Goal: Task Accomplishment & Management: Use online tool/utility

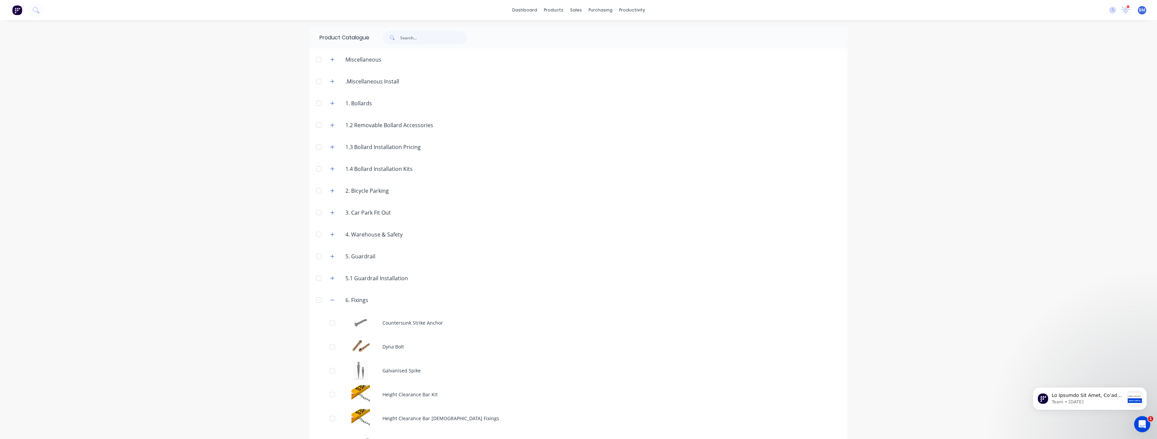
click at [219, 186] on div "dashboard products sales purchasing productivity dashboard products Product Cat…" at bounding box center [578, 219] width 1157 height 439
click at [330, 299] on icon "button" at bounding box center [332, 300] width 4 height 5
click at [294, 234] on div "dashboard products sales purchasing productivity dashboard products Product Cat…" at bounding box center [578, 219] width 1157 height 439
click at [228, 178] on div "dashboard products sales purchasing productivity dashboard products Product Cat…" at bounding box center [578, 219] width 1157 height 439
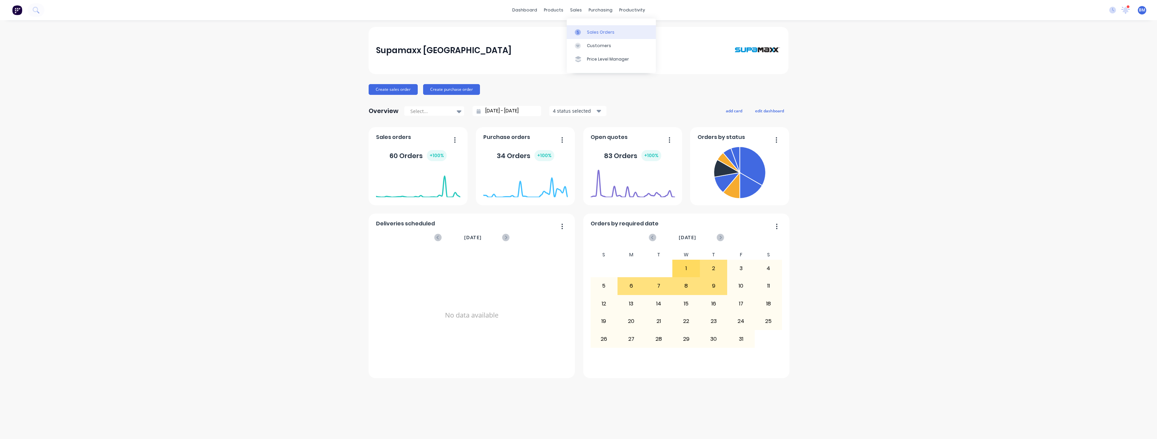
click at [590, 34] on div "Sales Orders" at bounding box center [601, 32] width 28 height 6
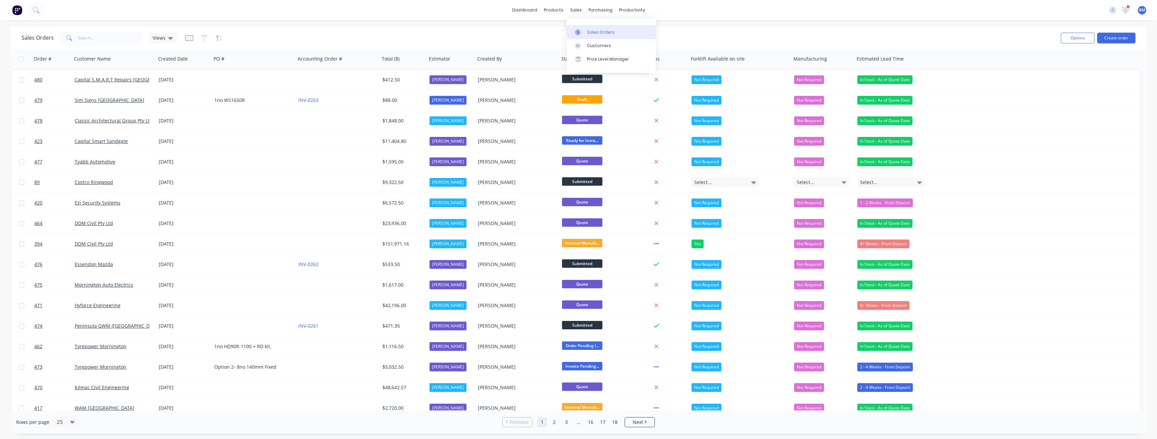
click at [592, 30] on div "Sales Orders" at bounding box center [601, 32] width 28 height 6
click at [86, 36] on input "text" at bounding box center [111, 37] width 66 height 13
type input "h troon"
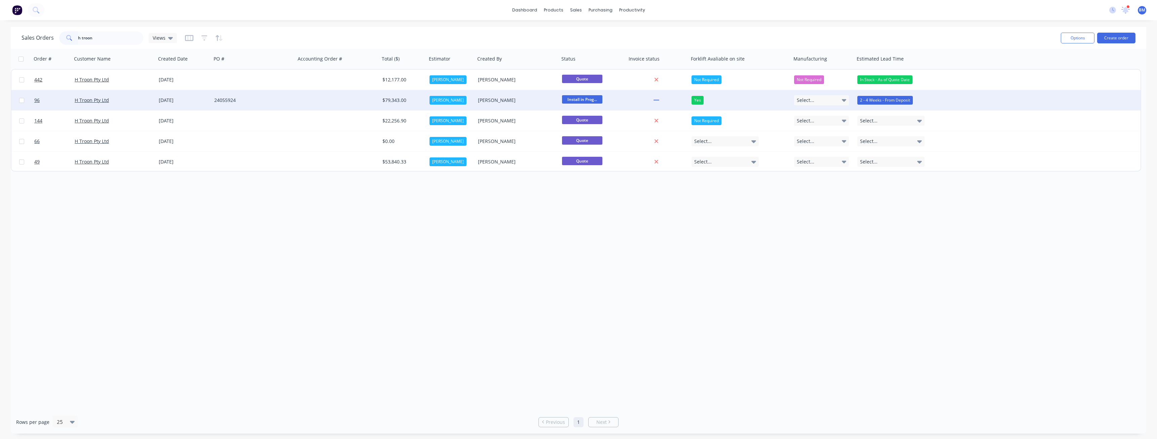
click at [283, 101] on div "24055924" at bounding box center [251, 100] width 75 height 7
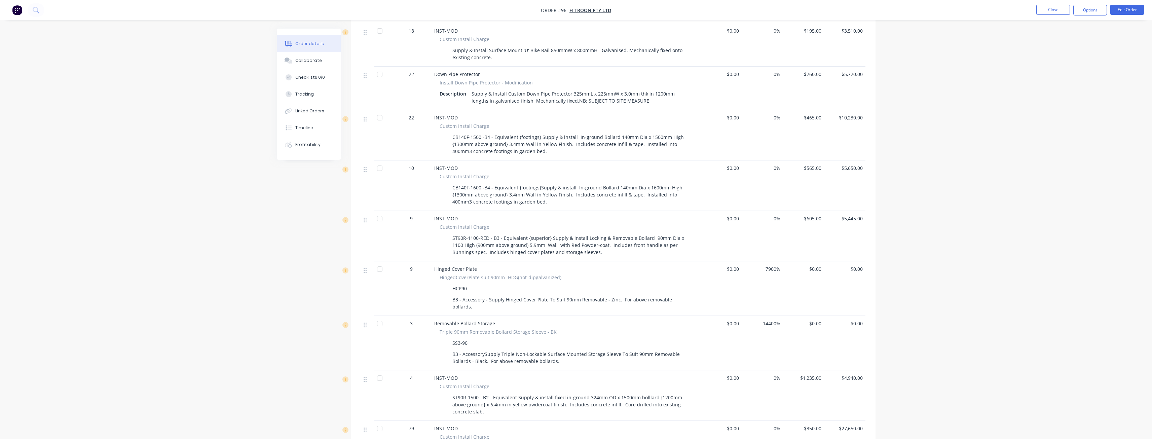
scroll to position [269, 0]
click at [150, 63] on div "Order details Collaborate Checklists 0/0 Tracking Linked Orders Timeline Profit…" at bounding box center [576, 274] width 1152 height 1086
drag, startPoint x: 197, startPoint y: 97, endPoint x: 204, endPoint y: 94, distance: 7.1
click at [203, 95] on div "Order details Collaborate Checklists 0/0 Tracking Linked Orders Timeline Profit…" at bounding box center [576, 274] width 1152 height 1086
click at [199, 65] on div "Order details Collaborate Checklists 0/0 Tracking Linked Orders Timeline Profit…" at bounding box center [576, 274] width 1152 height 1086
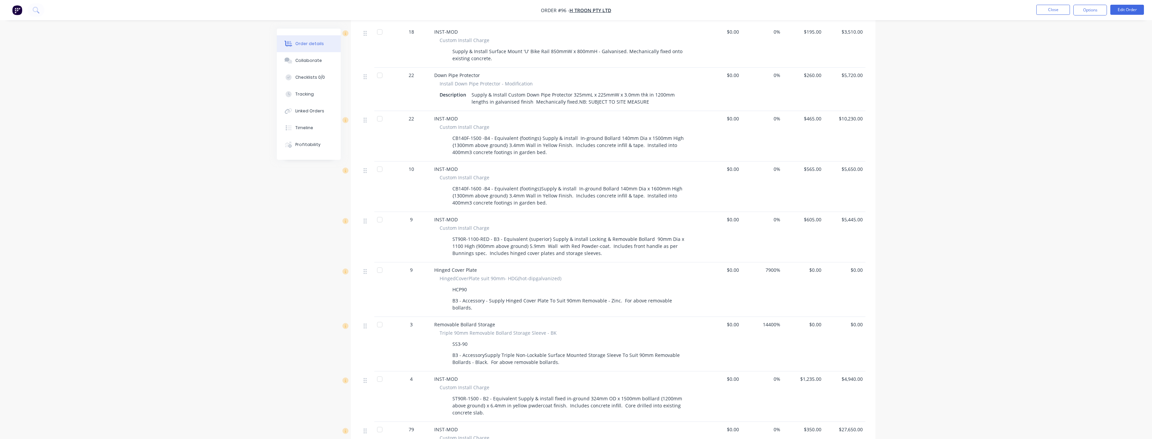
click at [126, 74] on div "Order details Collaborate Checklists 0/0 Tracking Linked Orders Timeline Profit…" at bounding box center [576, 274] width 1152 height 1086
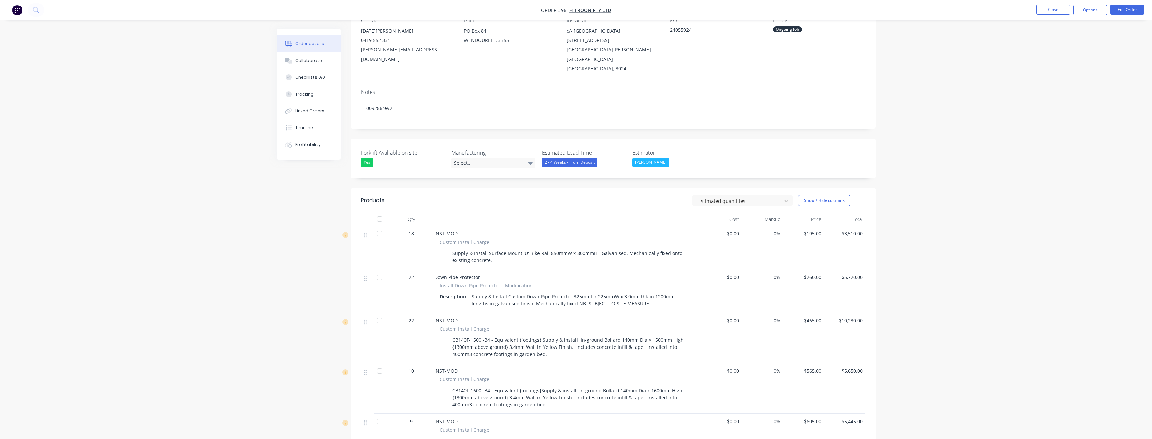
scroll to position [0, 0]
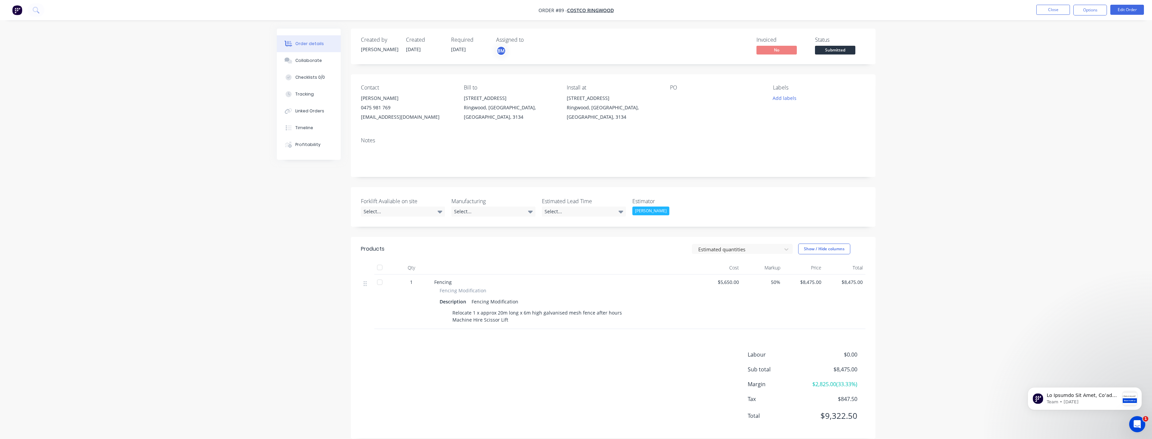
click at [166, 165] on div "Order details Collaborate Checklists 0/0 Tracking Linked Orders Timeline Profit…" at bounding box center [576, 224] width 1152 height 449
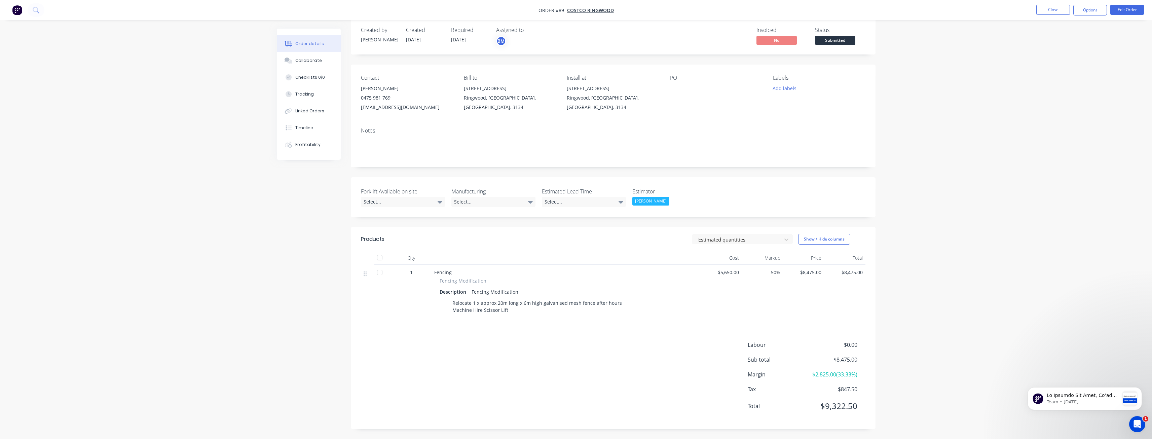
click at [223, 189] on div "Order details Collaborate Checklists 0/0 Tracking Linked Orders Timeline Profit…" at bounding box center [576, 214] width 1152 height 449
click at [238, 188] on div "Order details Collaborate Checklists 0/0 Tracking Linked Orders Timeline Profit…" at bounding box center [576, 214] width 1152 height 449
click at [320, 209] on div "Created by Budd Created 09/10/25 Required 11/07/25 Assigned to BM Invoiced No S…" at bounding box center [576, 229] width 599 height 420
click at [248, 170] on div "Order details Collaborate Checklists 0/0 Tracking Linked Orders Timeline Profit…" at bounding box center [576, 214] width 1152 height 449
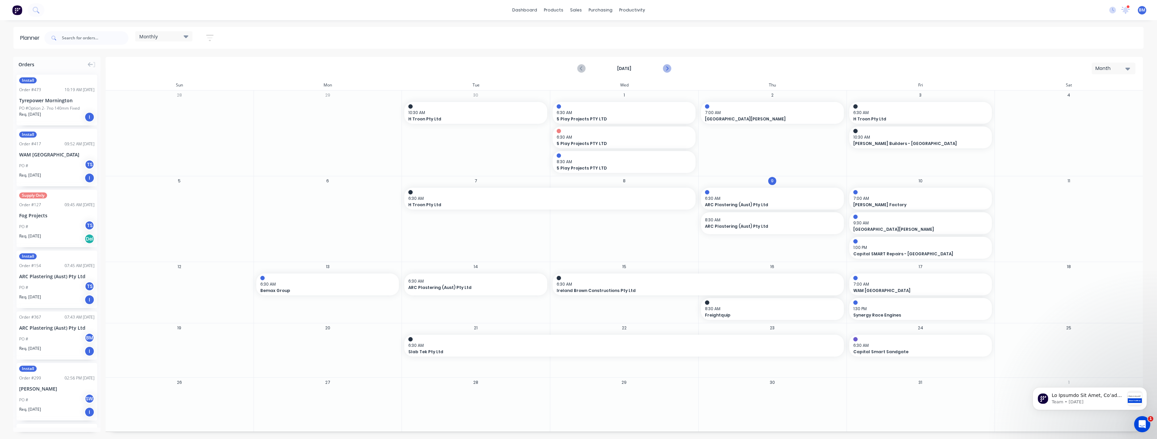
click at [667, 70] on icon "Next page" at bounding box center [666, 69] width 8 height 8
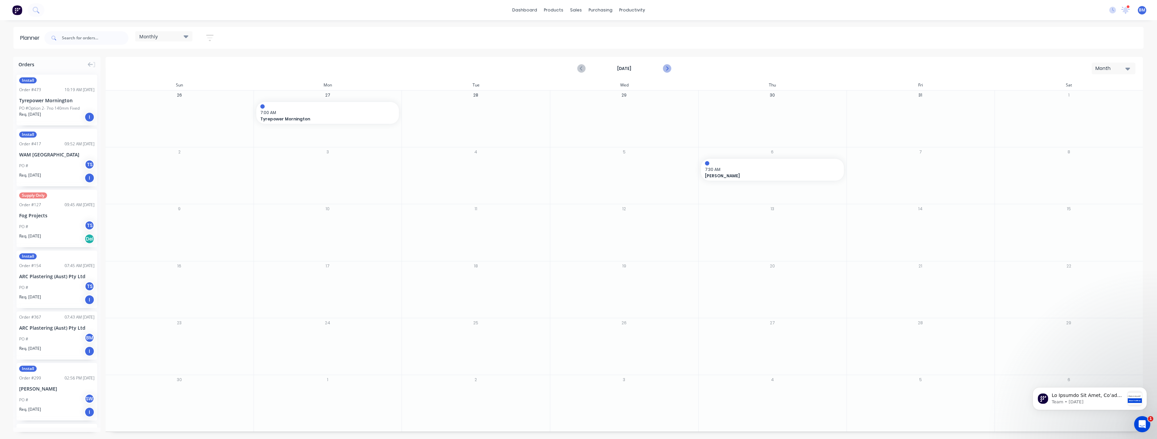
click at [669, 67] on icon "Next page" at bounding box center [666, 69] width 8 height 8
click at [580, 66] on icon "Previous page" at bounding box center [581, 69] width 8 height 8
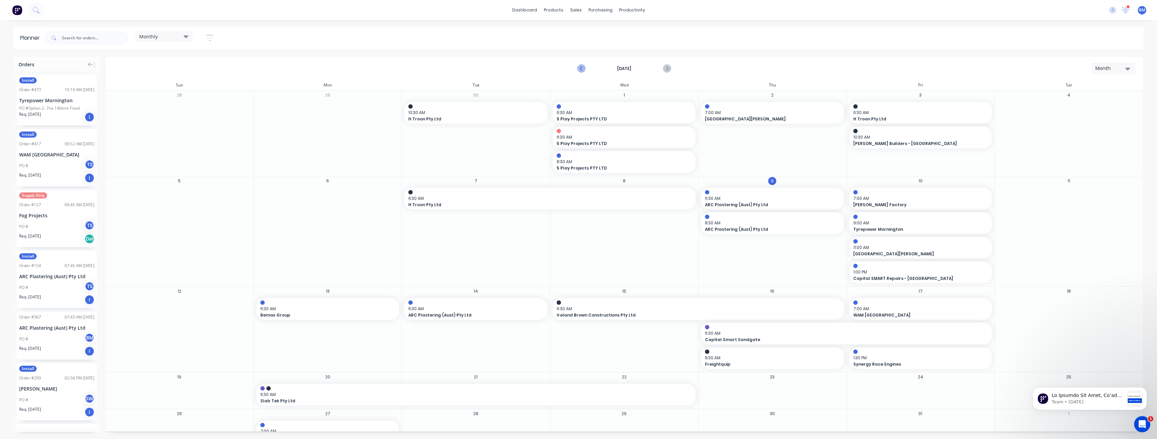
click at [580, 66] on icon "Previous page" at bounding box center [581, 69] width 8 height 8
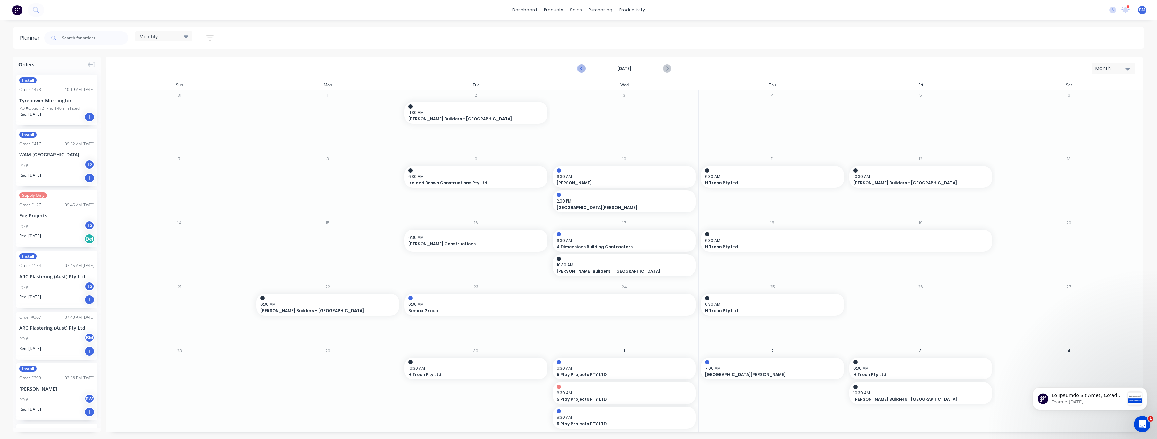
click at [580, 66] on icon "Previous page" at bounding box center [581, 69] width 8 height 8
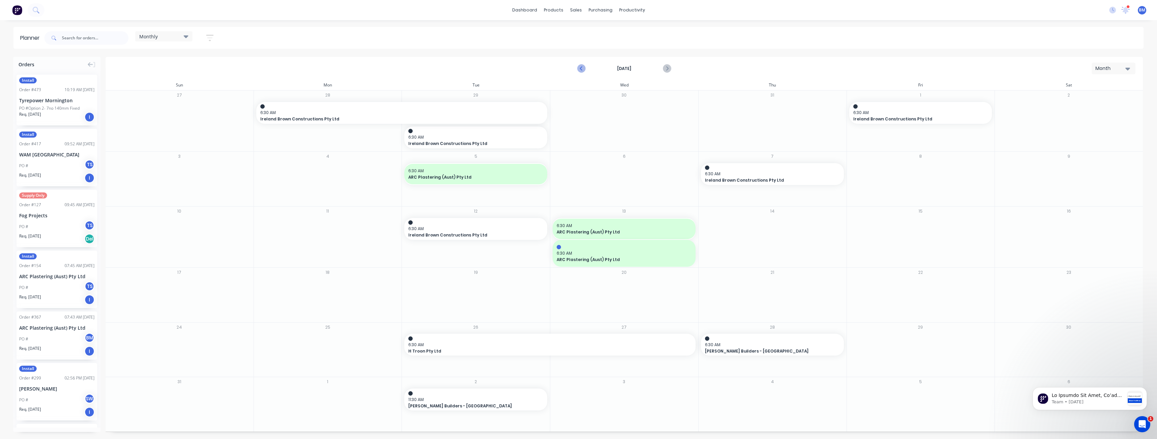
click at [580, 66] on icon "Previous page" at bounding box center [581, 69] width 8 height 8
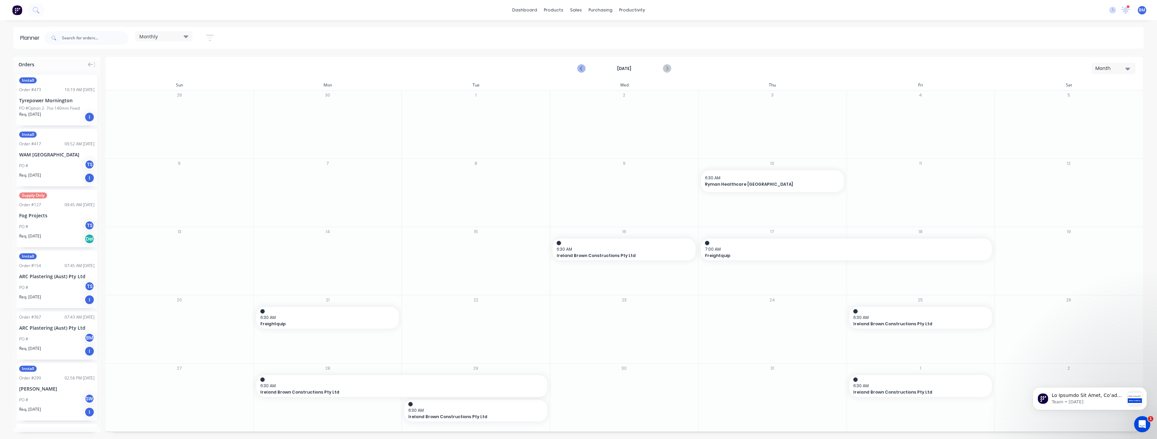
click at [580, 66] on icon "Previous page" at bounding box center [581, 69] width 8 height 8
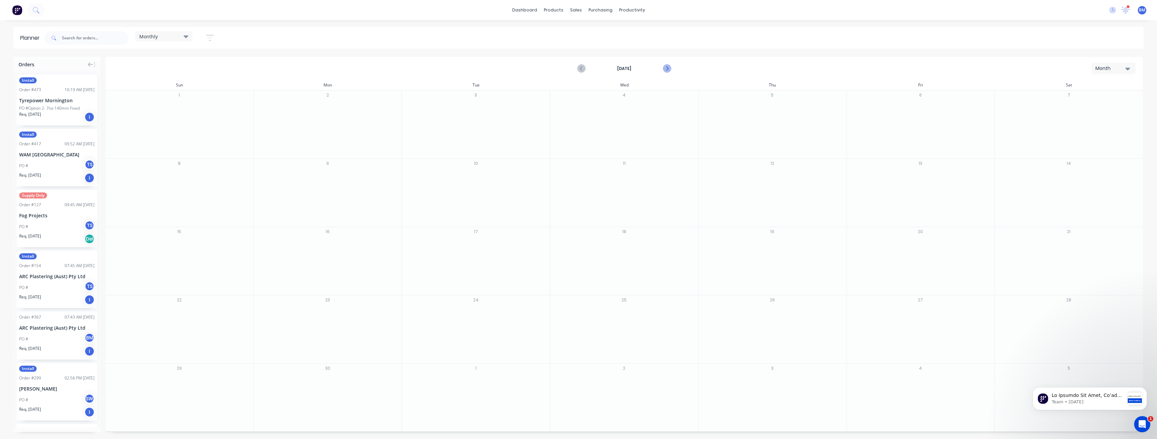
click at [666, 68] on icon "Next page" at bounding box center [666, 69] width 8 height 8
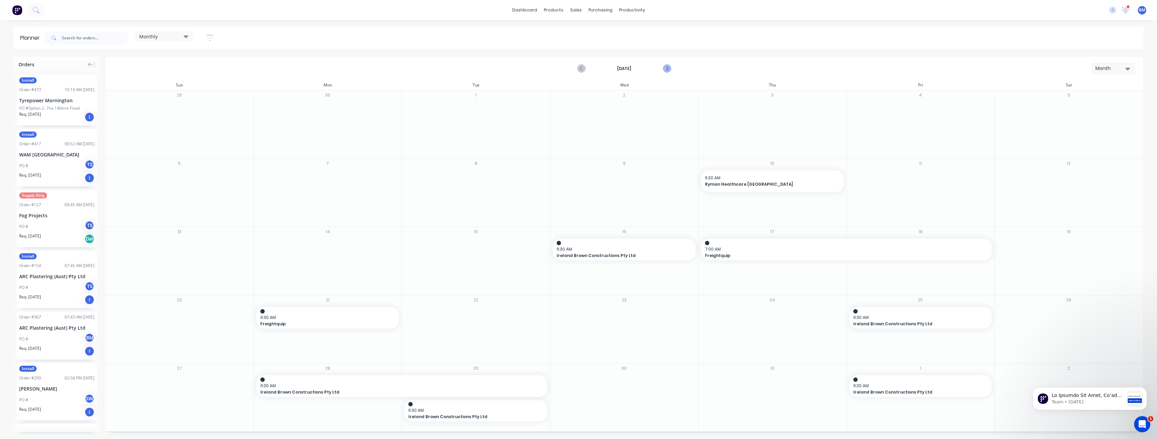
click at [666, 68] on icon "Next page" at bounding box center [666, 69] width 8 height 8
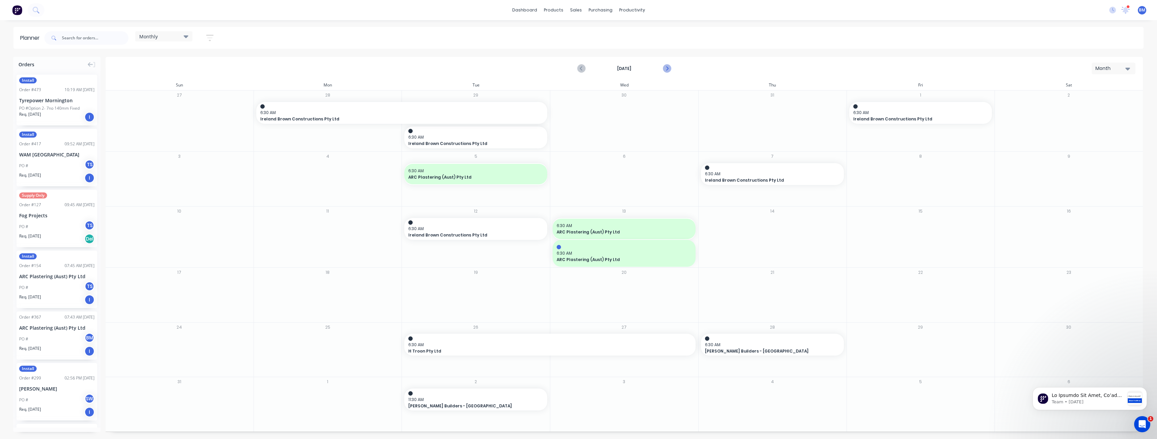
click at [666, 68] on icon "Next page" at bounding box center [666, 69] width 8 height 8
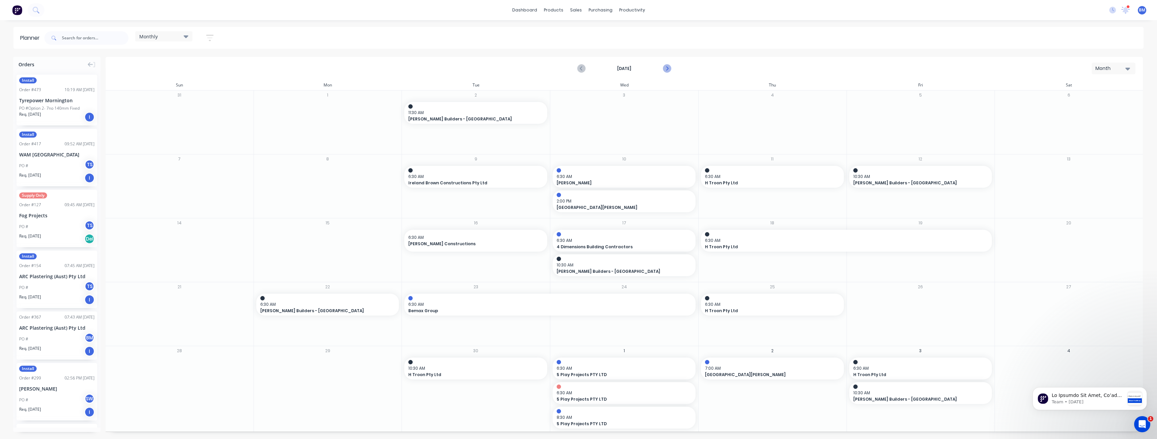
click at [666, 68] on icon "Next page" at bounding box center [666, 69] width 8 height 8
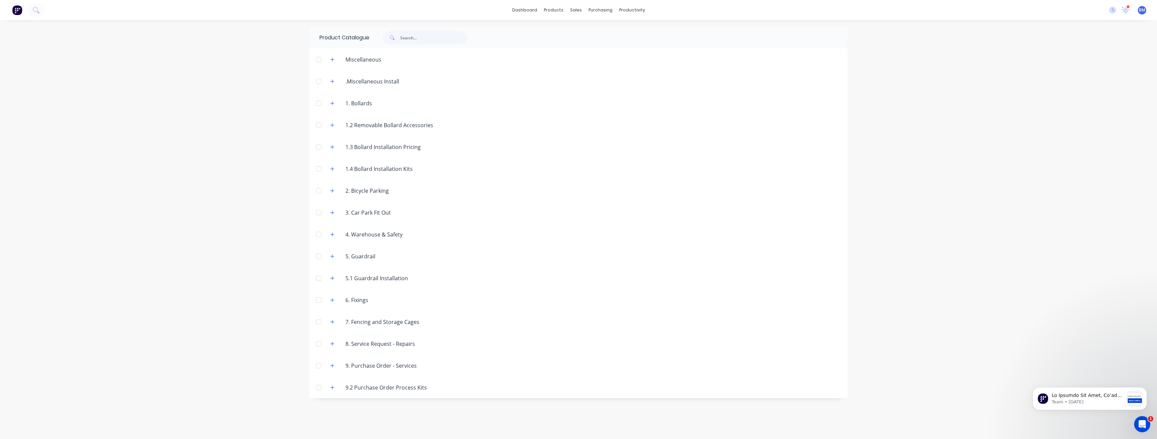
click at [161, 134] on div "dashboard products sales purchasing productivity dashboard products Product Cat…" at bounding box center [578, 219] width 1157 height 439
click at [593, 33] on div "Sales Orders" at bounding box center [601, 32] width 28 height 6
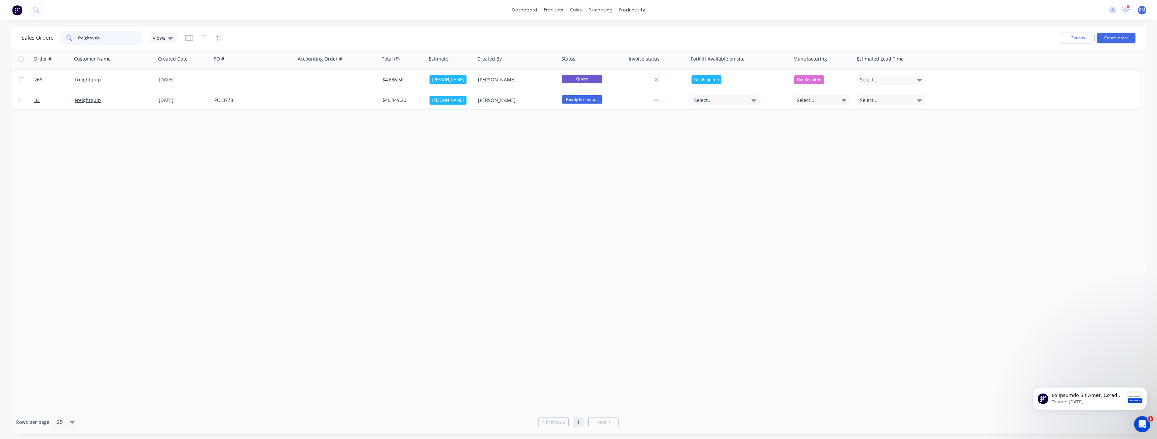
drag, startPoint x: 114, startPoint y: 37, endPoint x: 15, endPoint y: 43, distance: 99.4
click at [15, 43] on div "Sales Orders freightquip Views Options Create order" at bounding box center [578, 38] width 1135 height 22
type input "ireland brown"
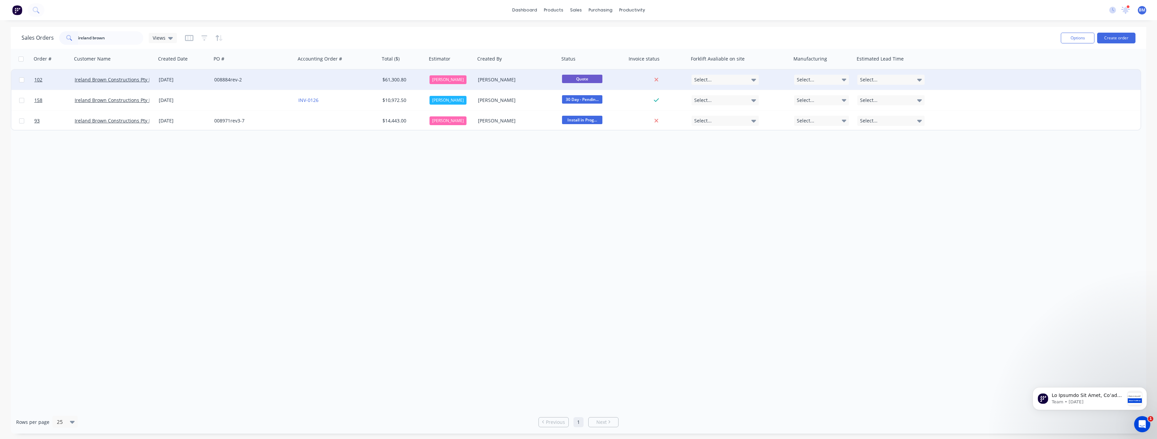
click at [288, 79] on div "008884rev-2" at bounding box center [251, 79] width 75 height 7
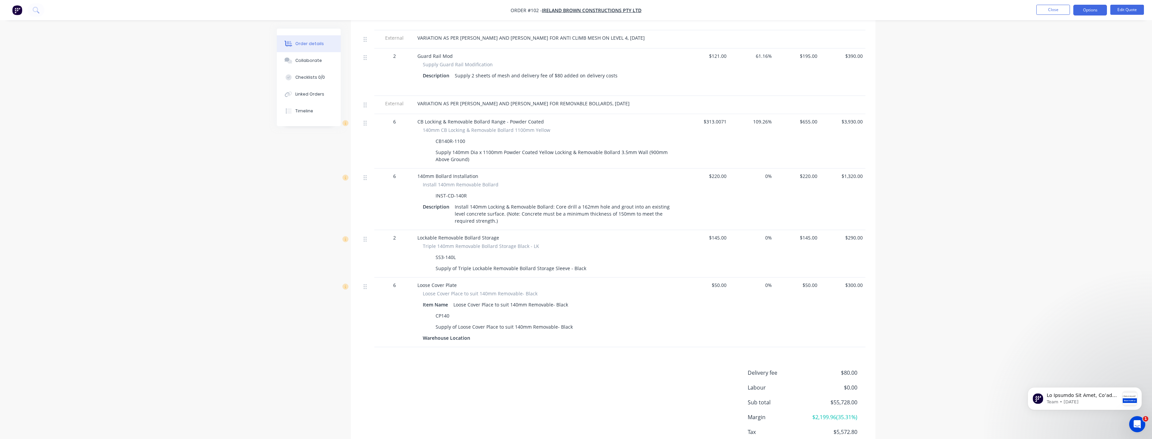
scroll to position [677, 0]
click at [1093, 10] on button "Options" at bounding box center [1090, 10] width 34 height 11
click at [1062, 82] on div "Convert to Order" at bounding box center [1070, 81] width 62 height 10
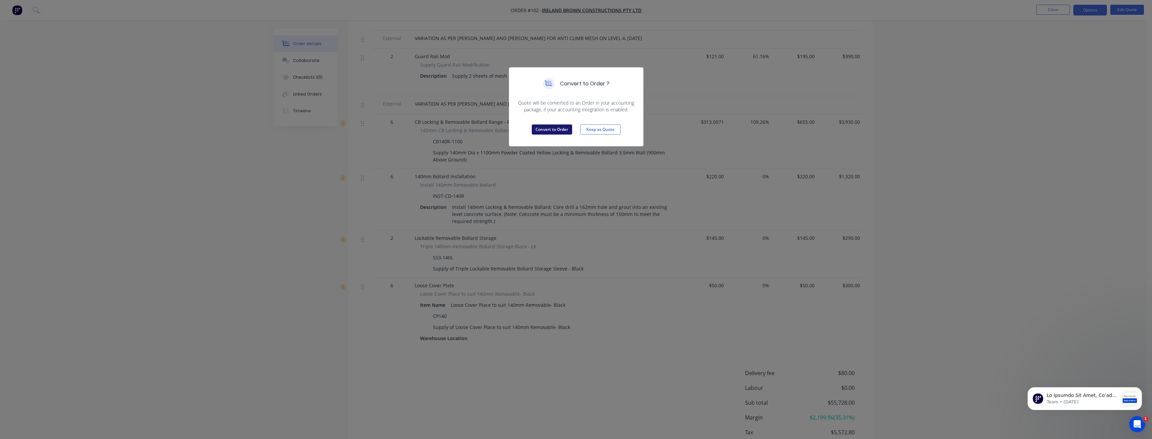
click at [549, 128] on button "Convert to Order" at bounding box center [552, 129] width 40 height 10
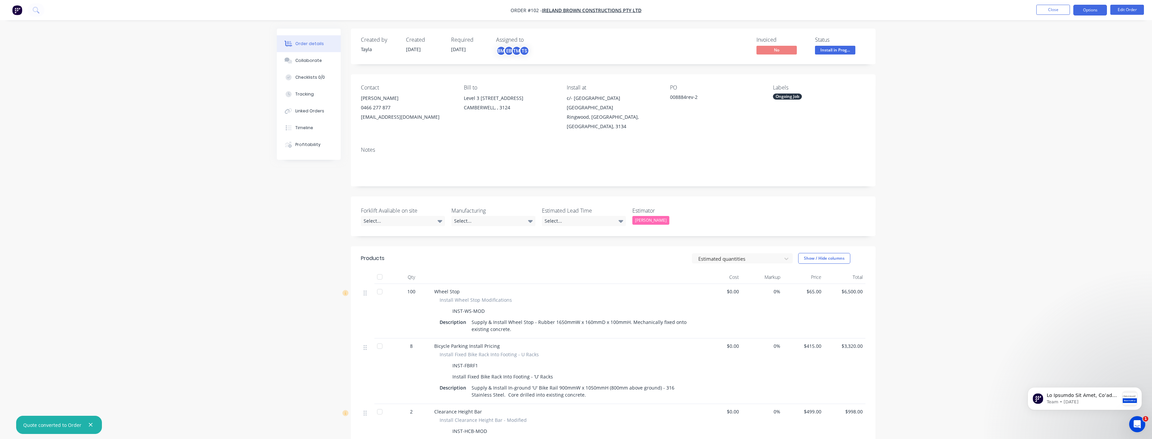
click at [1089, 9] on button "Options" at bounding box center [1090, 10] width 34 height 11
click at [1058, 93] on div "Delivery Docket" at bounding box center [1070, 95] width 62 height 10
click at [1053, 78] on div "Custom" at bounding box center [1070, 81] width 62 height 10
click at [1052, 68] on div "Without pricing" at bounding box center [1070, 68] width 62 height 10
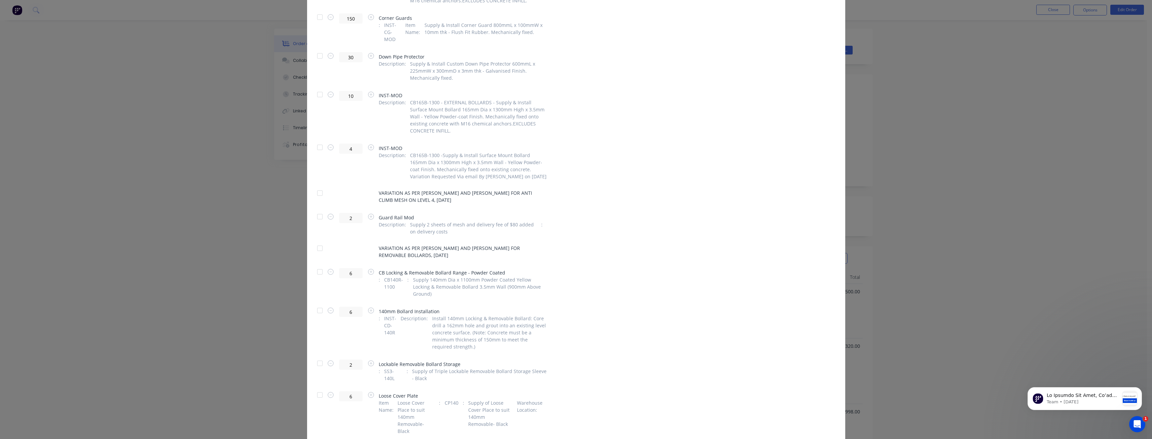
scroll to position [358, 0]
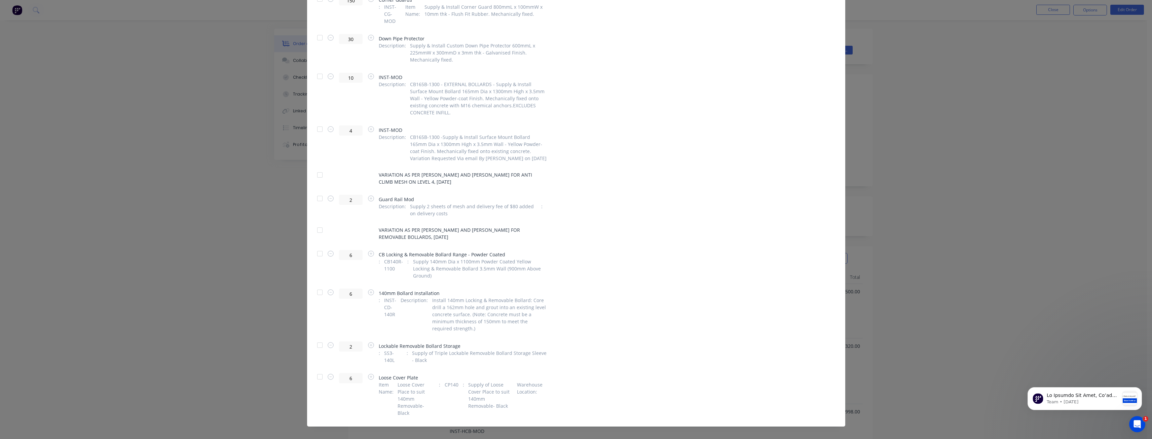
click at [316, 255] on div at bounding box center [319, 253] width 13 height 13
drag, startPoint x: 315, startPoint y: 286, endPoint x: 316, endPoint y: 290, distance: 4.1
click at [316, 286] on div at bounding box center [319, 292] width 13 height 13
click at [317, 339] on div at bounding box center [319, 344] width 13 height 13
click at [315, 372] on div at bounding box center [319, 376] width 13 height 13
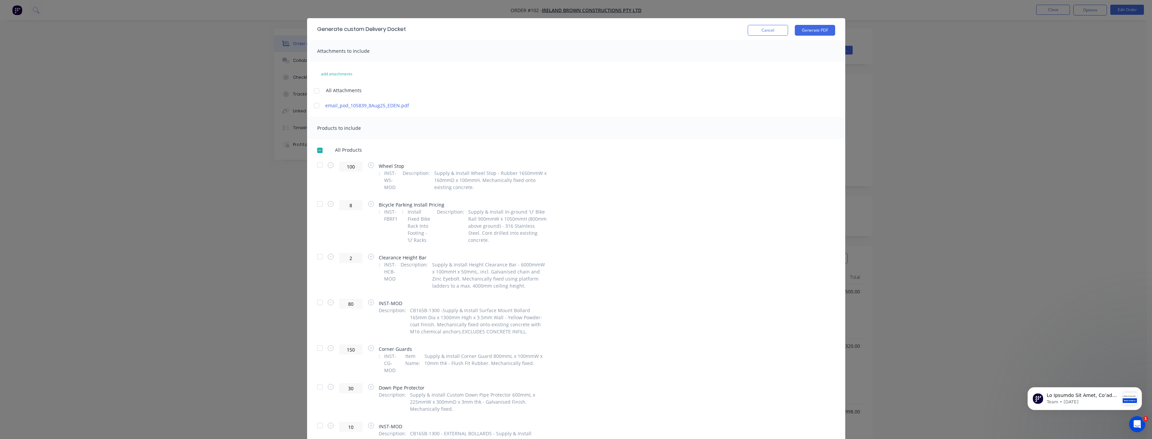
scroll to position [0, 0]
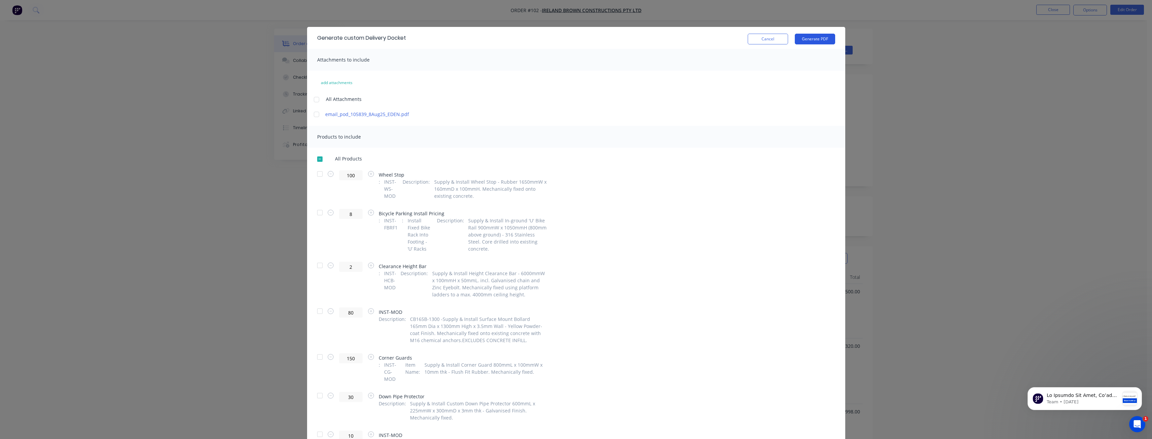
click at [808, 38] on button "Generate PDF" at bounding box center [815, 39] width 40 height 11
click at [766, 39] on button "Cancel" at bounding box center [768, 39] width 40 height 11
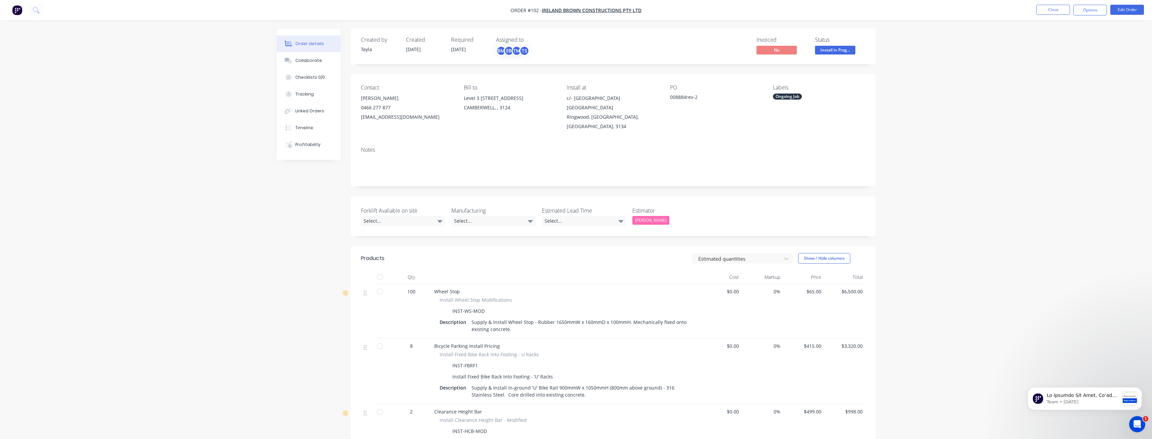
click at [654, 216] on div "Tayla Richards" at bounding box center [650, 220] width 37 height 9
click at [643, 236] on div "[PERSON_NAME]" at bounding box center [655, 237] width 37 height 9
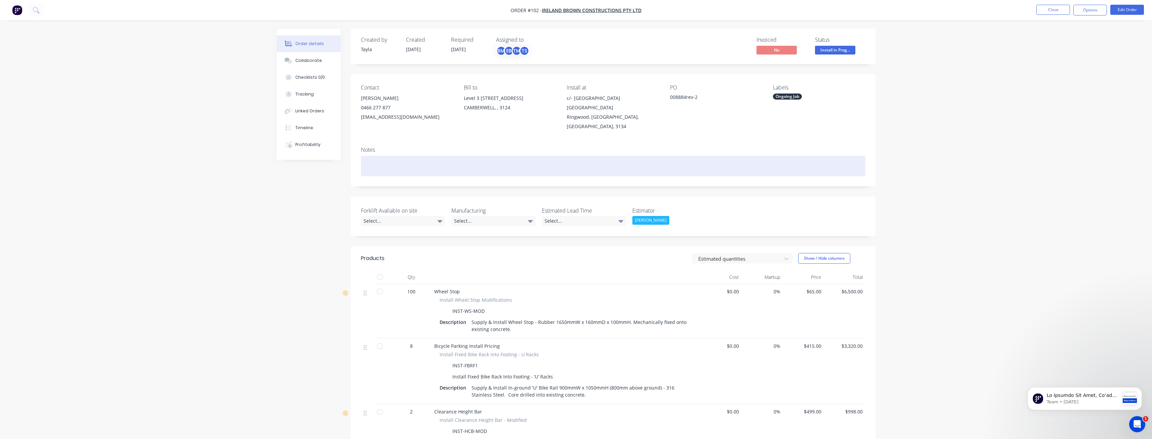
click at [702, 156] on div at bounding box center [613, 166] width 504 height 21
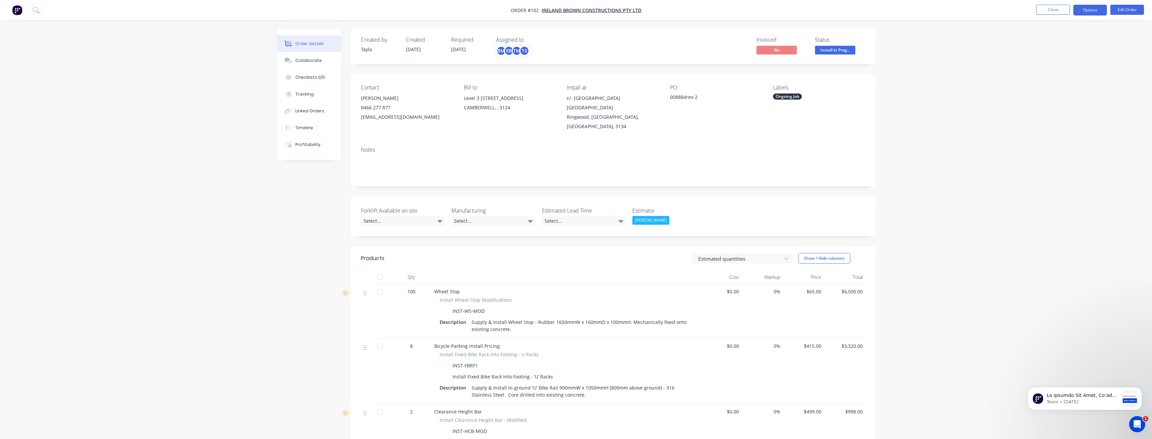
click at [1093, 10] on button "Options" at bounding box center [1090, 10] width 34 height 11
click at [1050, 91] on div "Delivery Docket" at bounding box center [1070, 95] width 62 height 10
click at [1047, 80] on div "Custom" at bounding box center [1070, 81] width 62 height 10
click at [1044, 67] on div "Without pricing" at bounding box center [1070, 68] width 62 height 10
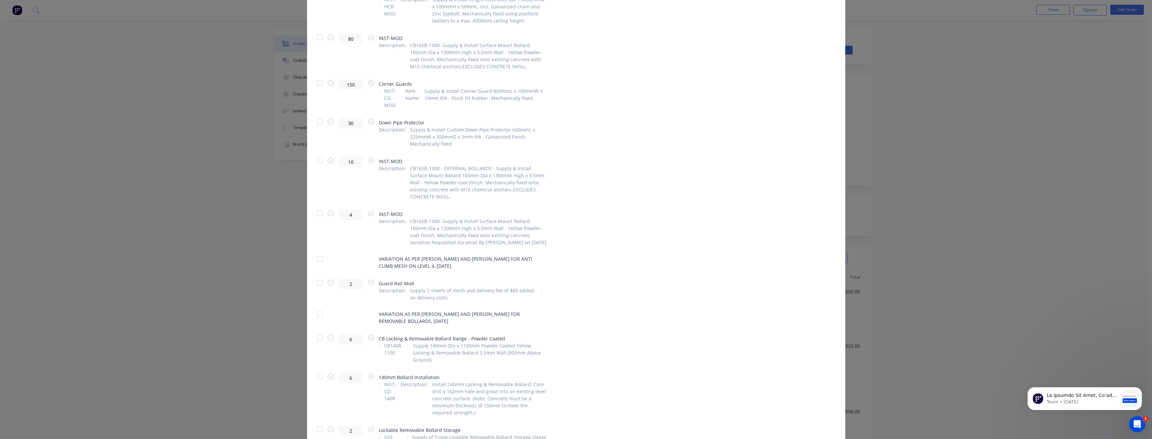
scroll to position [358, 0]
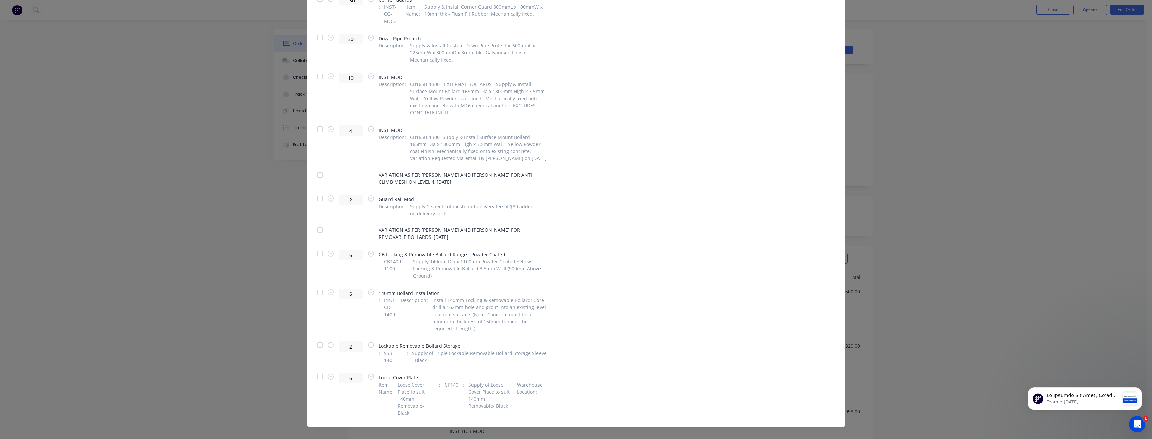
click at [316, 255] on div at bounding box center [319, 253] width 13 height 13
click at [315, 286] on div at bounding box center [319, 292] width 13 height 13
click at [317, 338] on div at bounding box center [319, 344] width 13 height 13
click at [319, 370] on div at bounding box center [319, 376] width 13 height 13
click at [632, 252] on div "6 CB Locking & Removable Bollard Range - Powder Coated : CB140R-1100 : Supply 1…" at bounding box center [576, 264] width 518 height 29
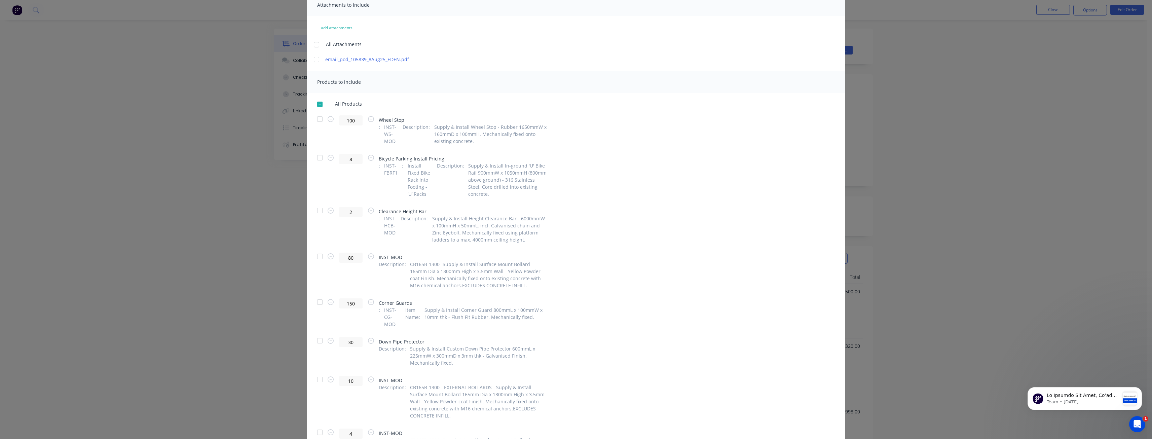
scroll to position [0, 0]
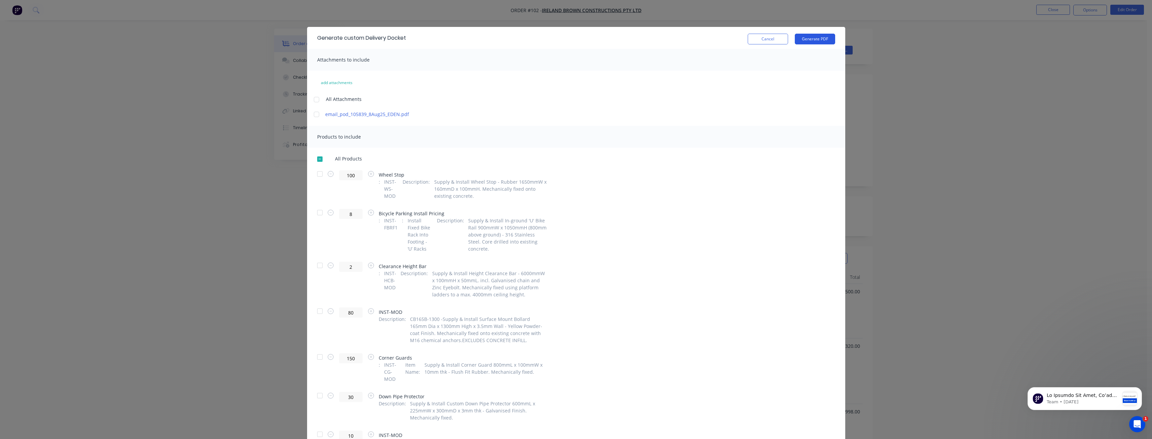
click at [807, 38] on button "Generate PDF" at bounding box center [815, 39] width 40 height 11
click at [767, 40] on button "Cancel" at bounding box center [768, 39] width 40 height 11
